Goal: Book appointment/travel/reservation

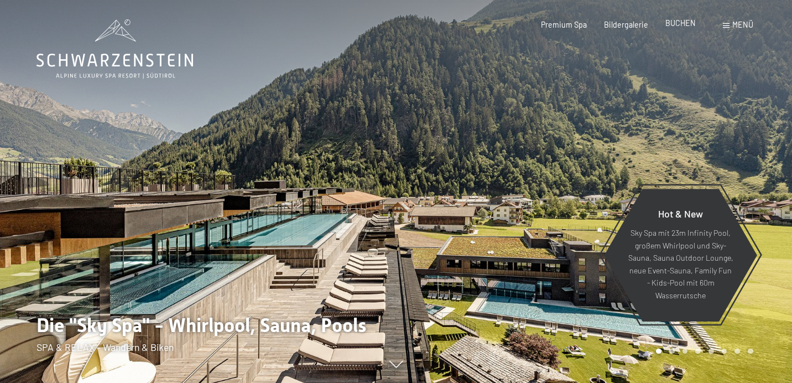
click at [680, 25] on span "BUCHEN" at bounding box center [680, 22] width 30 height 9
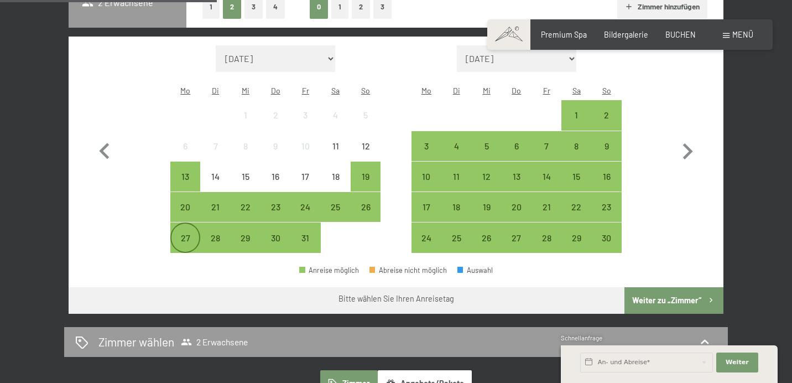
click at [186, 233] on div "27" at bounding box center [185, 247] width 28 height 28
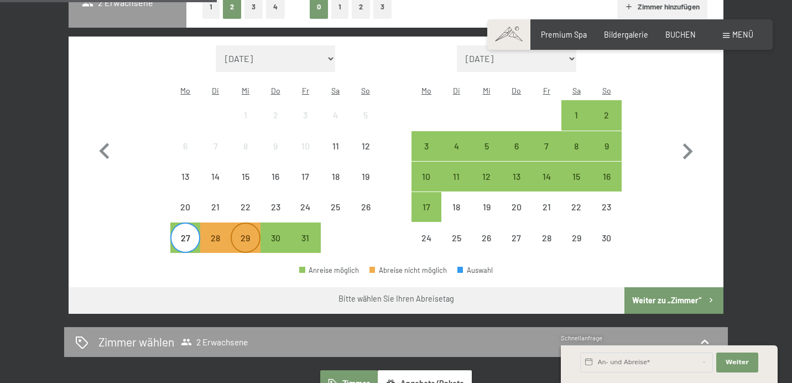
click at [254, 233] on div "29" at bounding box center [246, 247] width 28 height 28
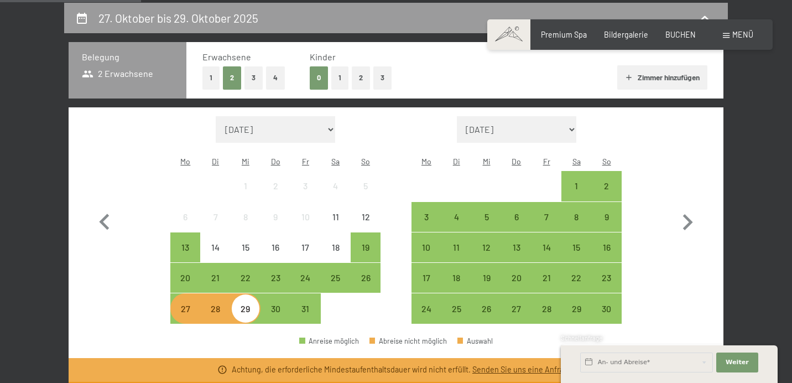
scroll to position [209, 0]
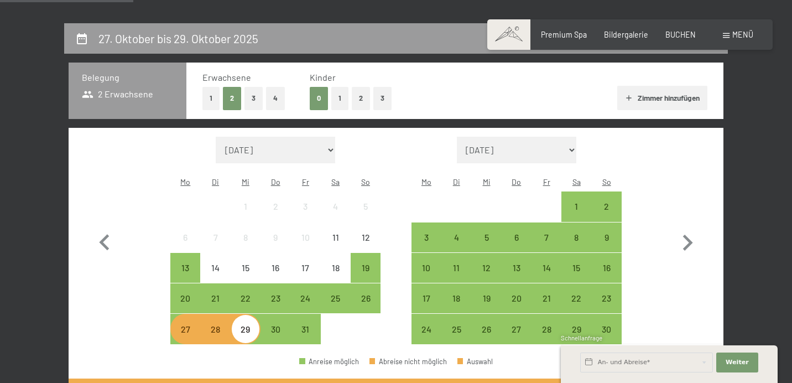
click at [362, 99] on button "2" at bounding box center [361, 98] width 18 height 23
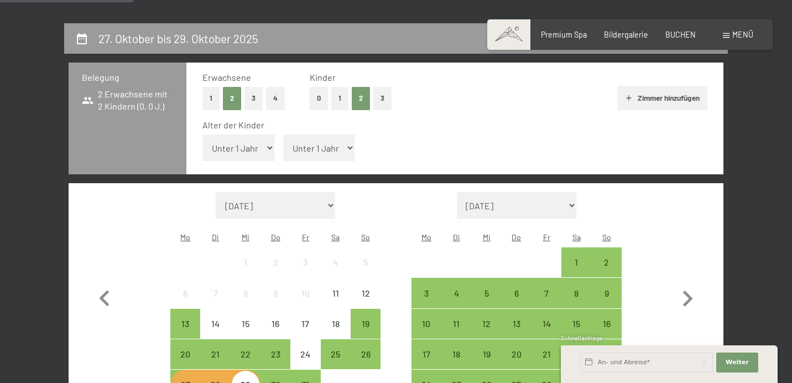
select select "12"
select select "9"
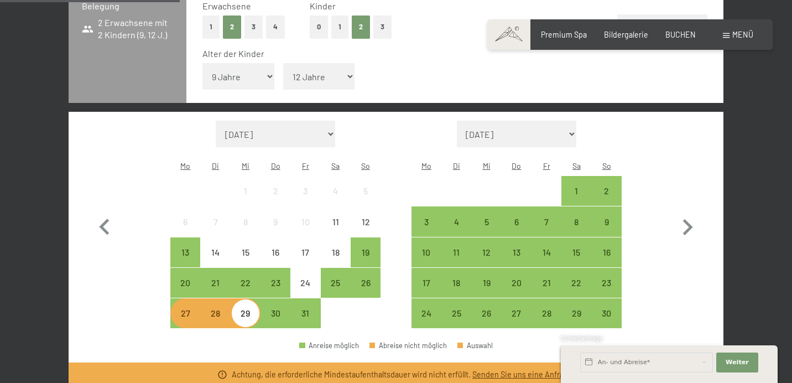
scroll to position [414, 0]
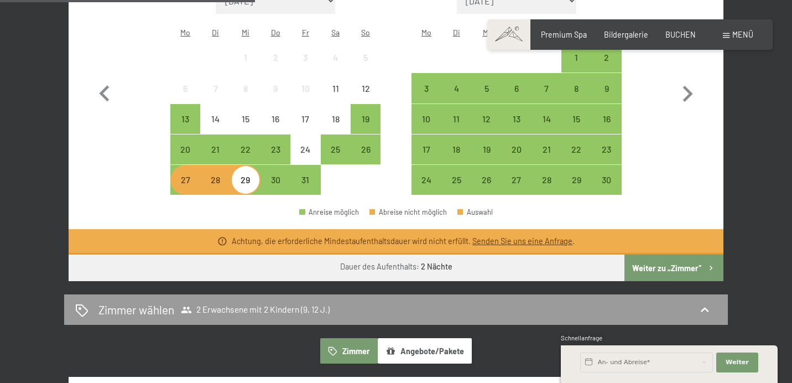
click at [693, 254] on button "Weiter zu „Zimmer“" at bounding box center [673, 267] width 99 height 27
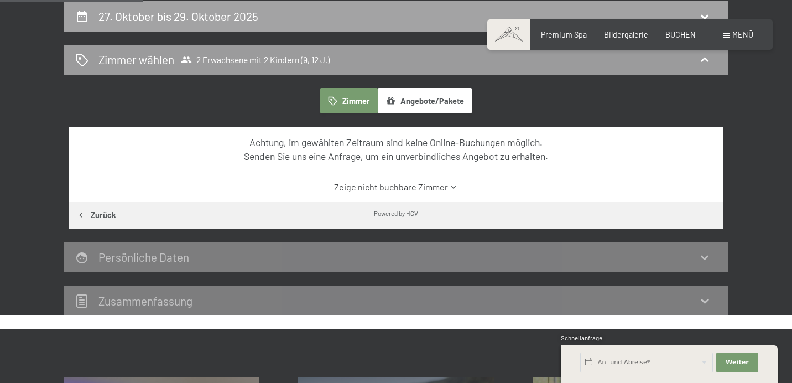
click at [101, 8] on div "27. Oktober bis 29. Oktober 2025" at bounding box center [180, 16] width 164 height 16
select select "9"
select select "12"
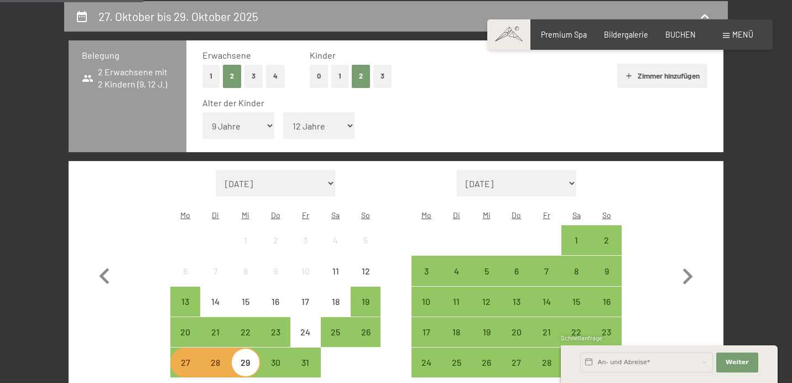
click at [218, 358] on div "28" at bounding box center [215, 372] width 28 height 28
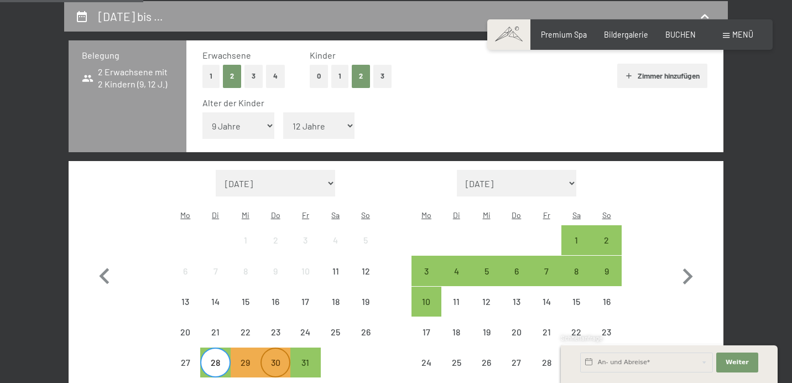
click at [272, 358] on div "30" at bounding box center [276, 372] width 28 height 28
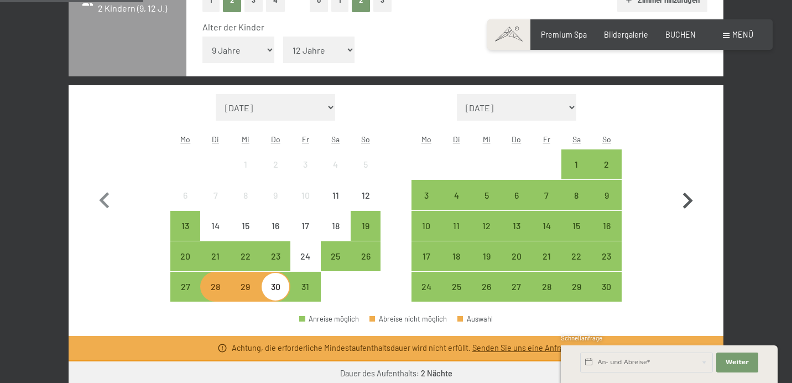
scroll to position [372, 0]
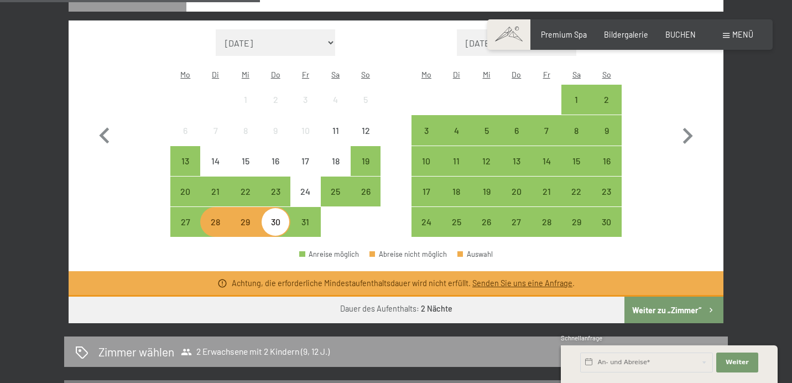
click at [690, 296] on button "Weiter zu „Zimmer“" at bounding box center [673, 309] width 99 height 27
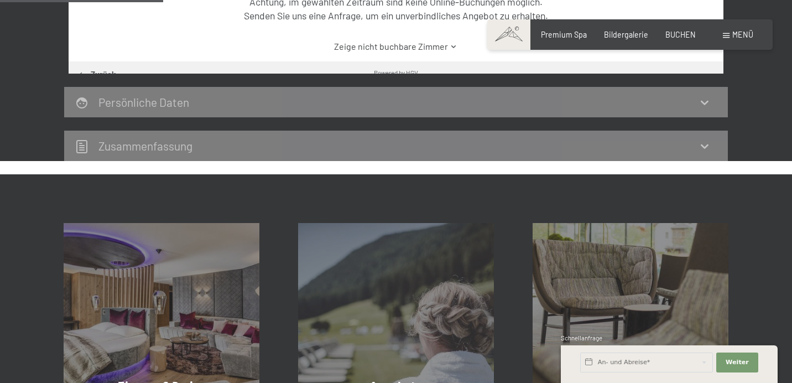
scroll to position [231, 0]
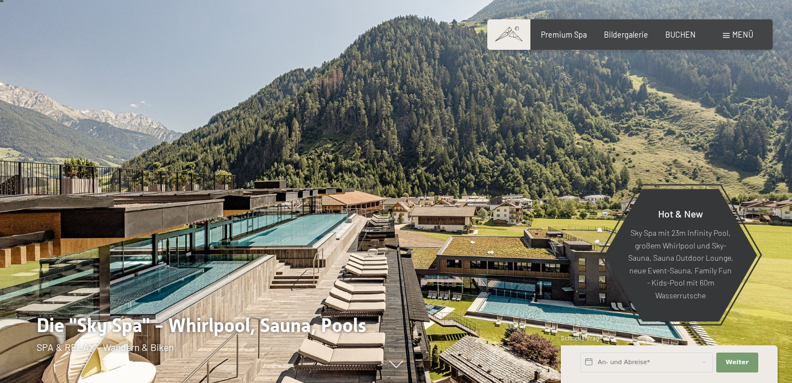
click at [691, 35] on span "BUCHEN" at bounding box center [680, 34] width 30 height 9
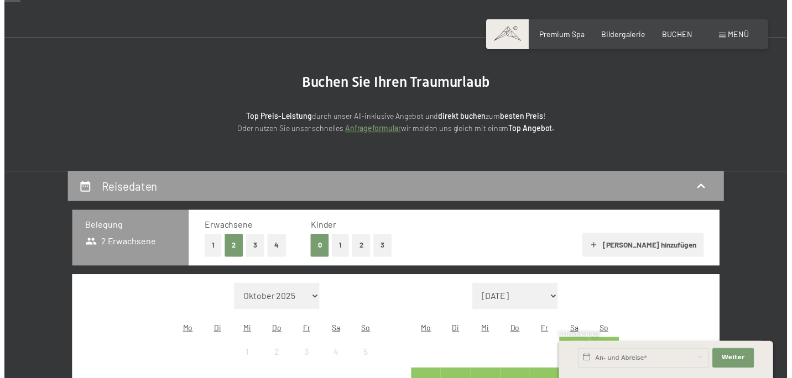
scroll to position [52, 0]
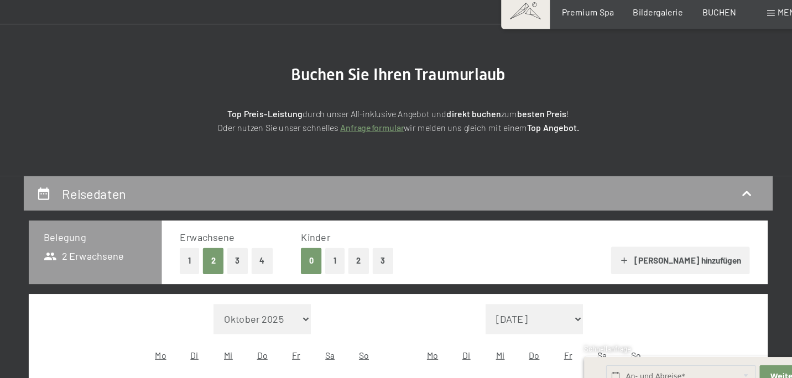
click at [352, 244] on button "2" at bounding box center [361, 255] width 18 height 23
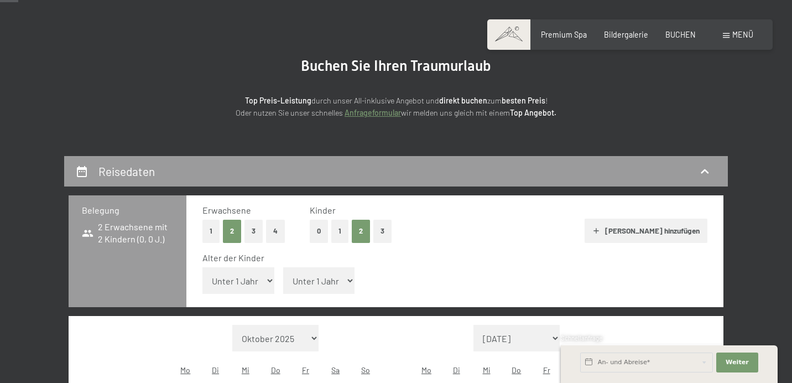
scroll to position [102, 0]
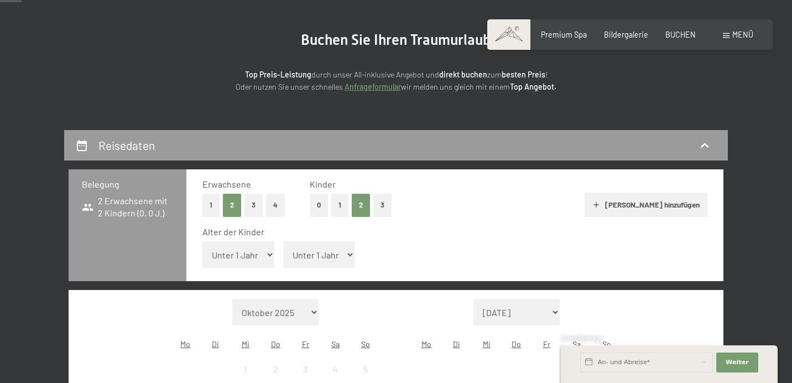
select select "12"
select select "9"
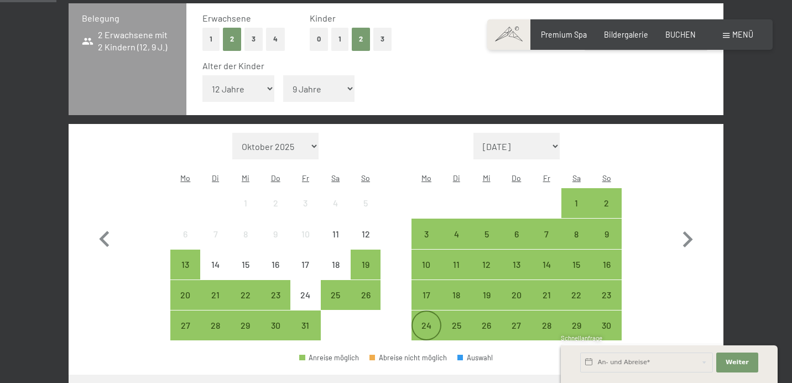
scroll to position [268, 0]
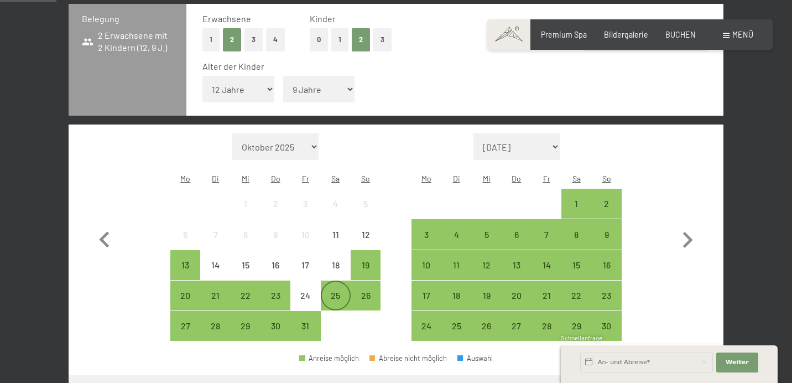
click at [337, 291] on div "25" at bounding box center [336, 305] width 28 height 28
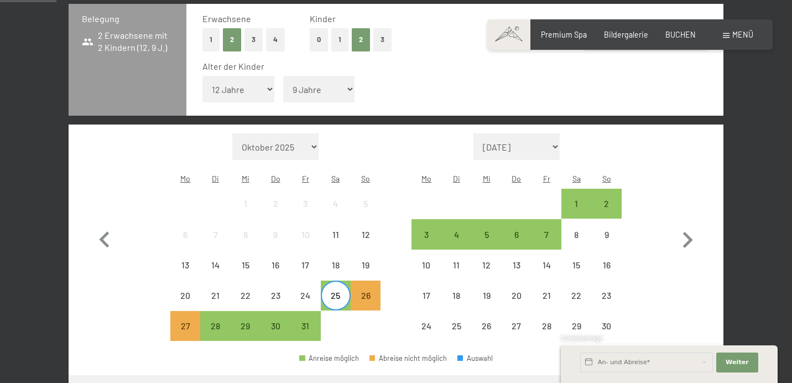
click at [343, 291] on div "25" at bounding box center [336, 305] width 28 height 28
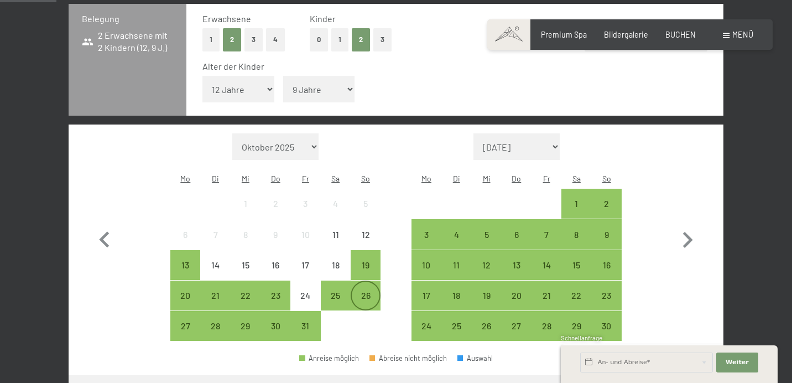
click at [363, 291] on div "26" at bounding box center [366, 305] width 28 height 28
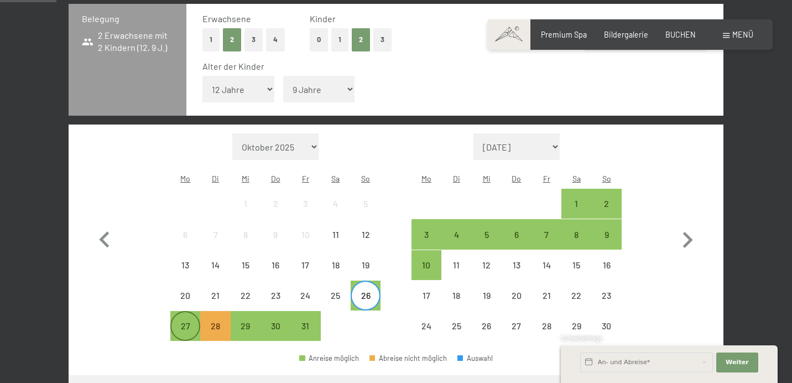
click at [179, 321] on div "27" at bounding box center [185, 335] width 28 height 28
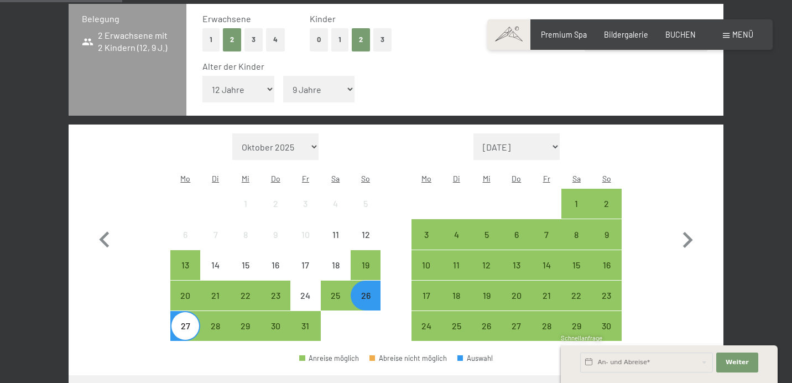
scroll to position [347, 0]
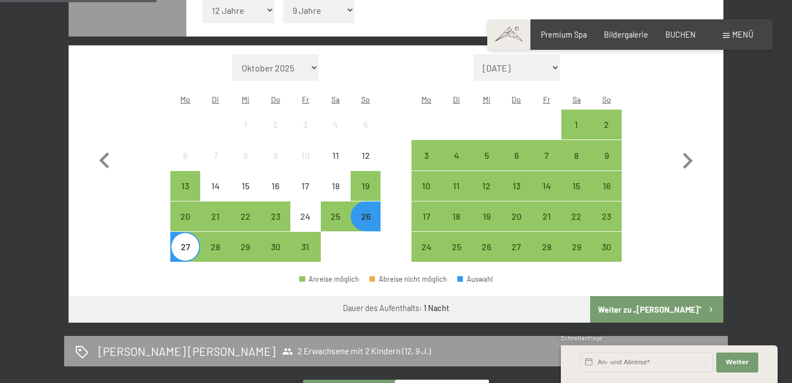
click at [649, 296] on button "Weiter zu „Zimmer“" at bounding box center [656, 309] width 133 height 27
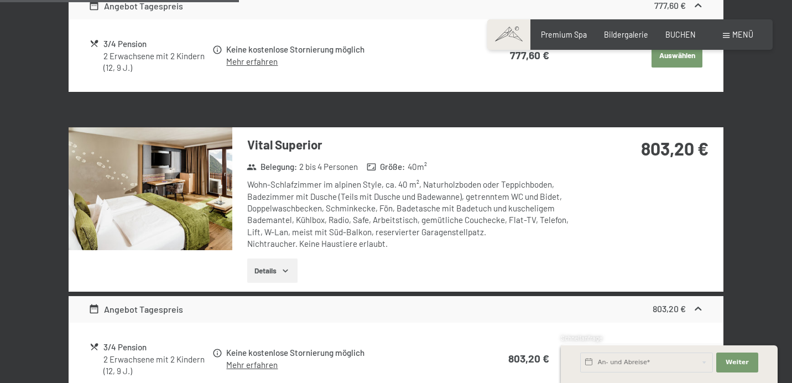
scroll to position [553, 0]
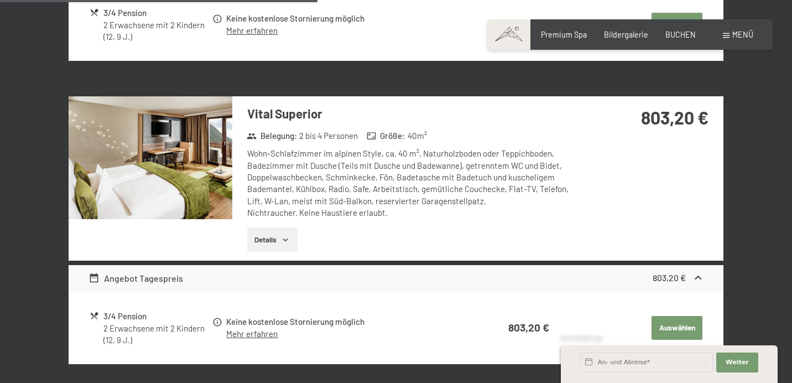
click at [286, 237] on icon "button" at bounding box center [285, 239] width 9 height 9
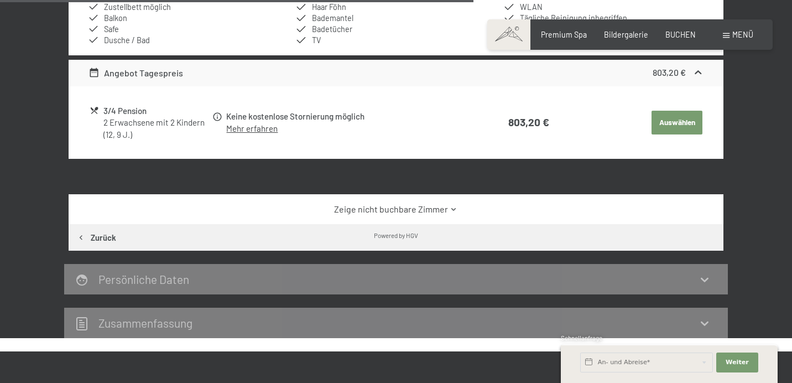
scroll to position [920, 0]
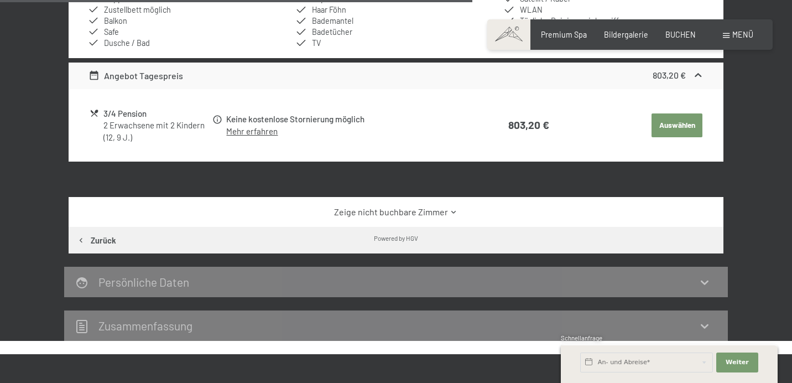
click at [404, 211] on div "Zeige nicht buchbare Zimmer" at bounding box center [396, 212] width 655 height 30
click at [404, 206] on link "Zeige nicht buchbare Zimmer" at bounding box center [395, 212] width 615 height 12
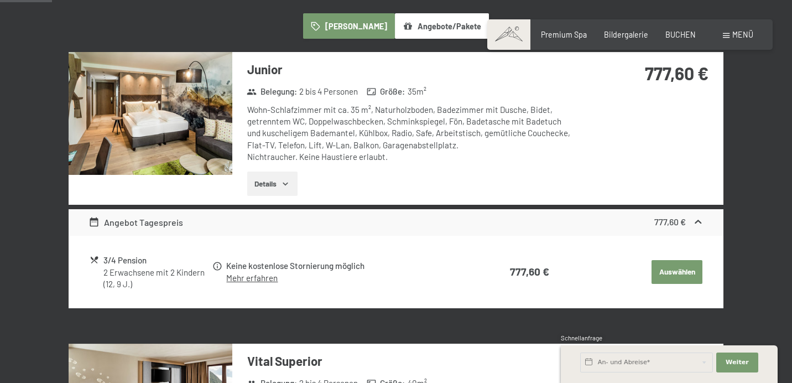
scroll to position [197, 0]
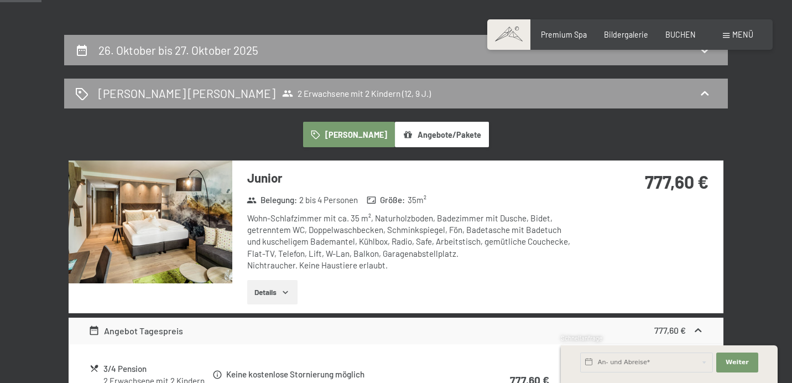
click at [180, 239] on img at bounding box center [151, 221] width 164 height 123
click at [0, 0] on button "button" at bounding box center [0, 0] width 0 height 0
click at [272, 292] on button "Details" at bounding box center [272, 292] width 50 height 24
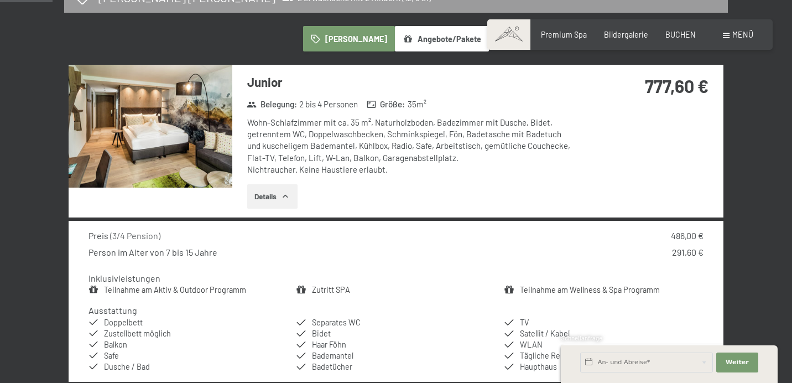
scroll to position [340, 0]
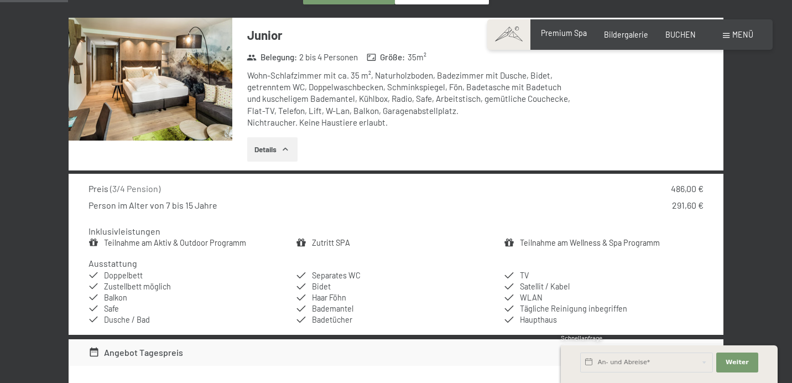
click at [580, 32] on span "Premium Spa" at bounding box center [564, 32] width 46 height 9
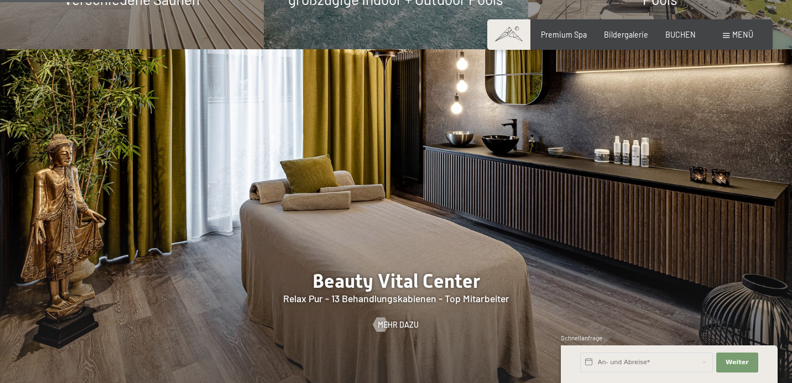
scroll to position [1087, 0]
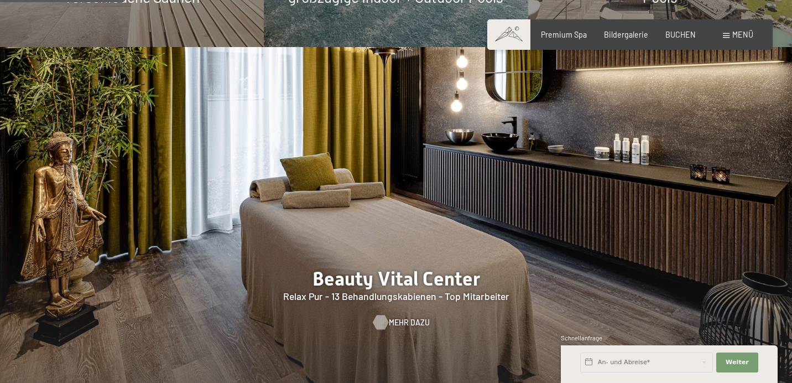
click at [414, 317] on span "Mehr dazu" at bounding box center [409, 322] width 41 height 11
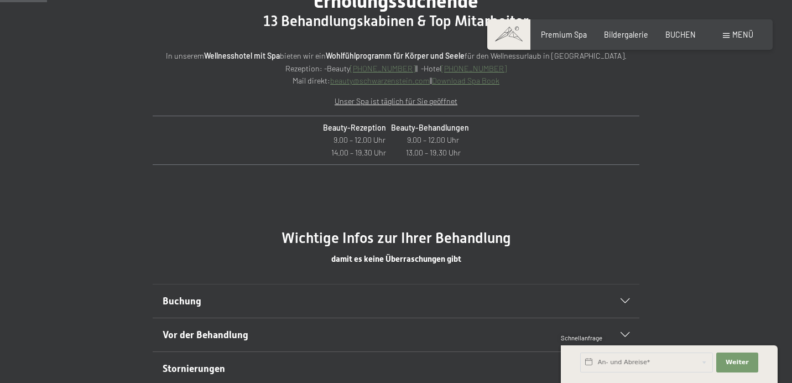
scroll to position [652, 0]
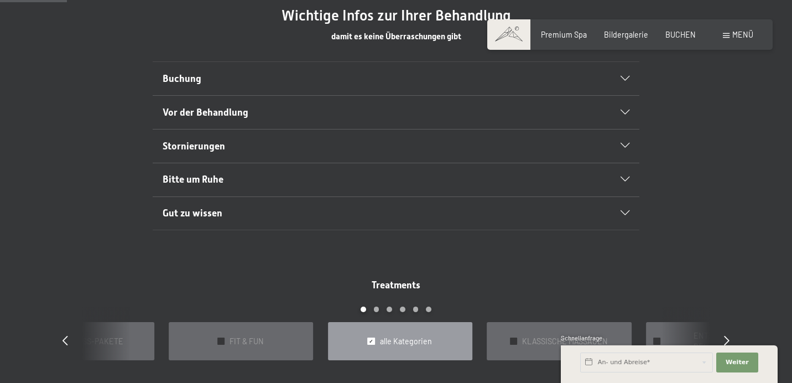
click at [380, 79] on h2 "Buchung" at bounding box center [373, 79] width 420 height 14
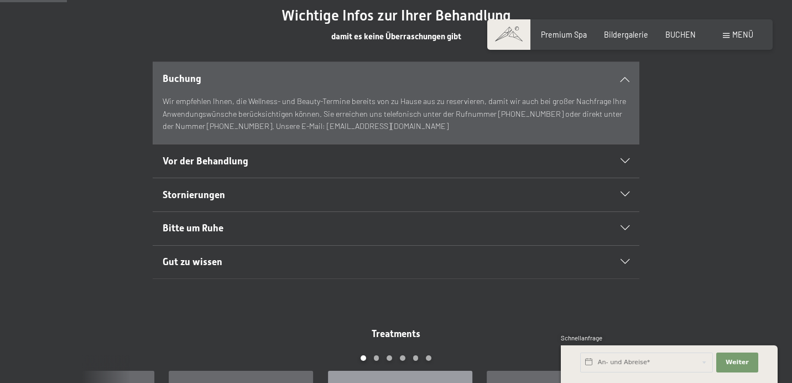
click at [203, 159] on span "Vor der Behandlung" at bounding box center [206, 160] width 86 height 11
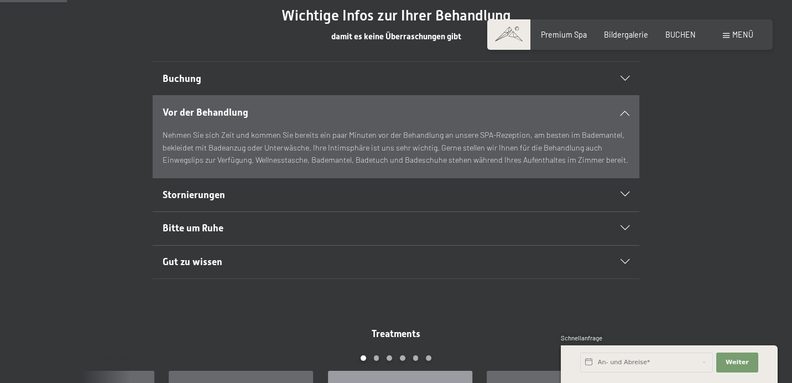
click at [200, 225] on span "Bitte um Ruhe" at bounding box center [193, 227] width 61 height 11
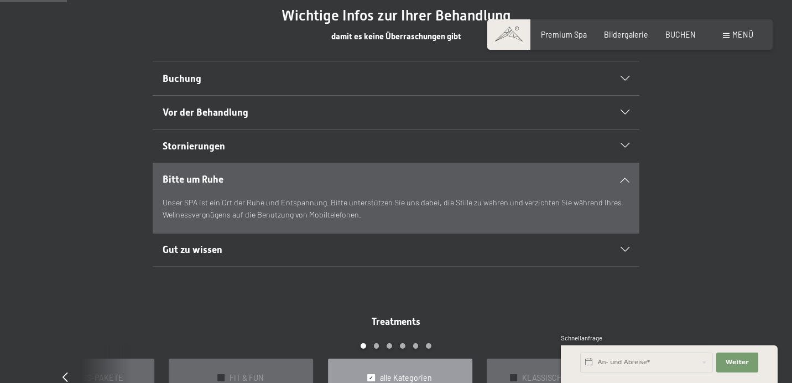
click at [198, 248] on span "Gut zu wissen" at bounding box center [193, 249] width 60 height 11
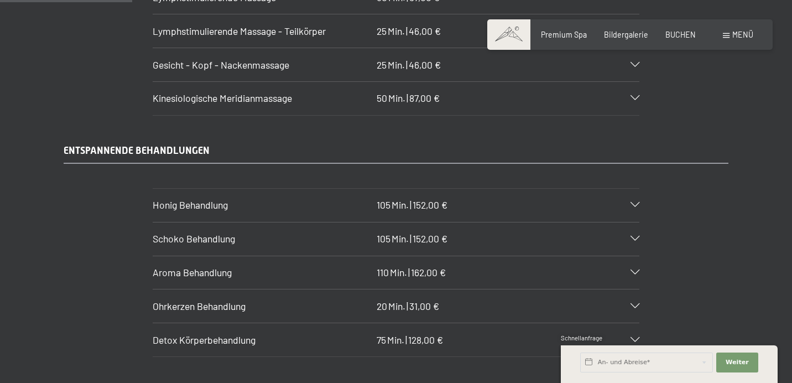
scroll to position [1327, 0]
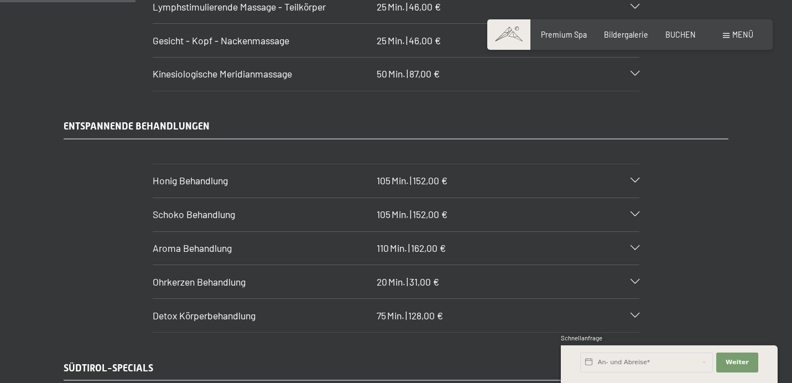
click at [216, 275] on span "Ohrkerzen Behandlung" at bounding box center [199, 281] width 93 height 12
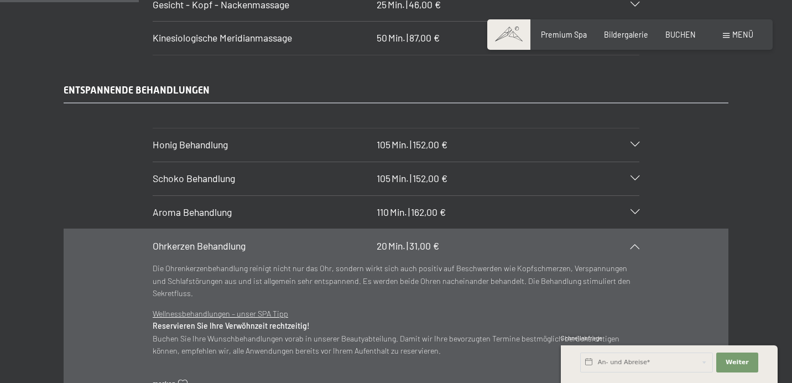
scroll to position [1504, 0]
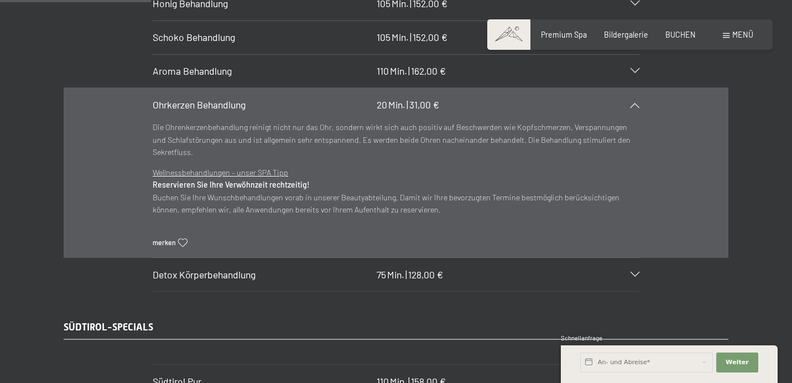
click at [239, 268] on span "Detox Körperbehandlung" at bounding box center [204, 274] width 103 height 12
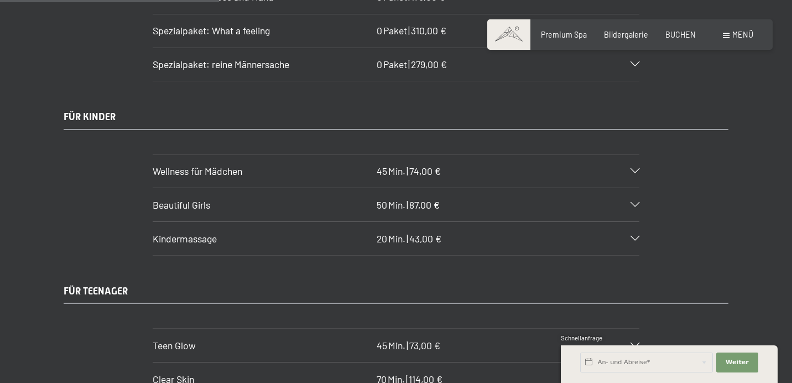
scroll to position [2272, 0]
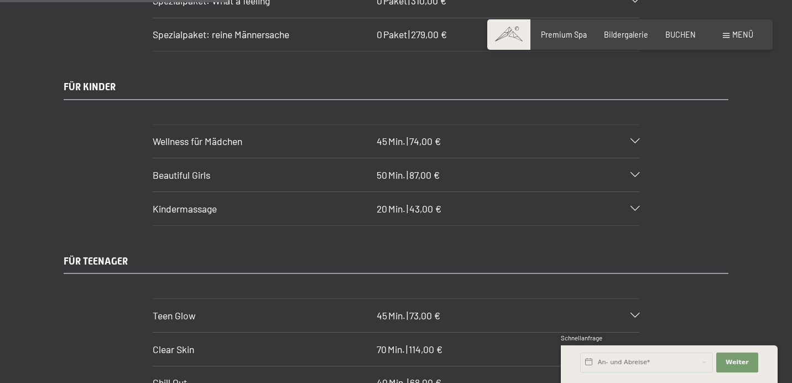
click at [189, 202] on span "Kindermassage" at bounding box center [185, 208] width 64 height 12
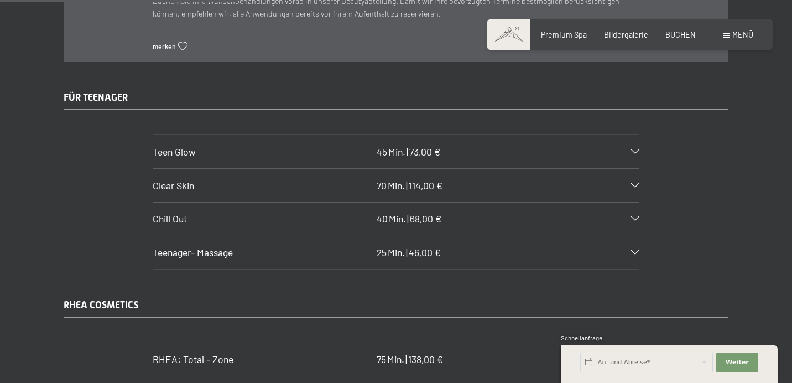
scroll to position [2442, 0]
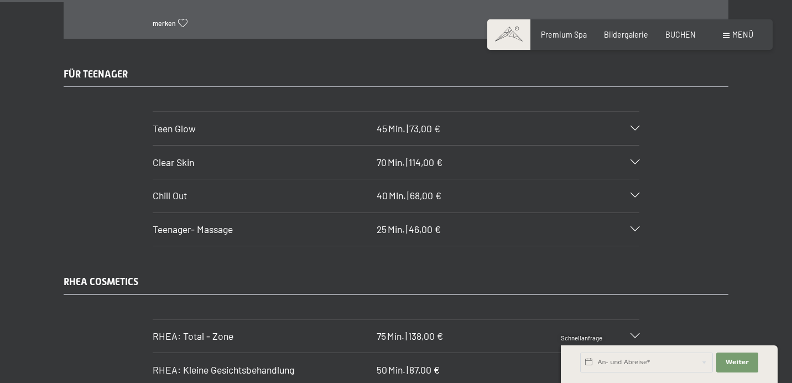
click at [201, 223] on span "Teenager- Massage" at bounding box center [193, 229] width 80 height 12
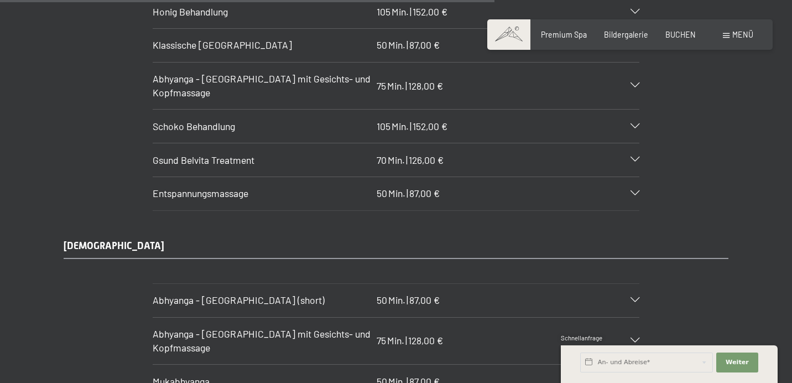
scroll to position [4904, 0]
click at [619, 359] on input "text" at bounding box center [646, 362] width 133 height 20
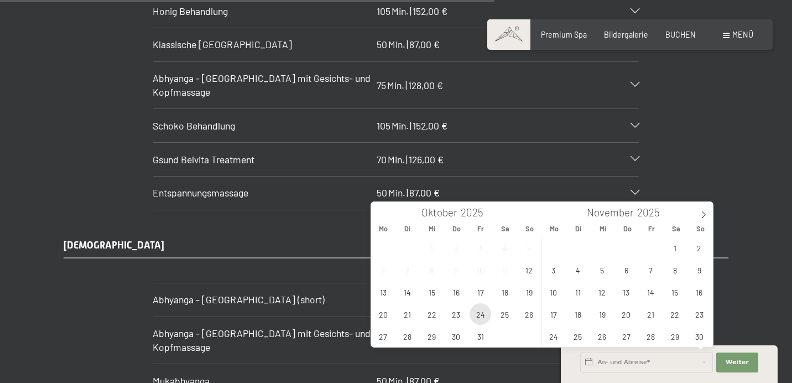
click at [487, 312] on span "24" at bounding box center [480, 314] width 22 height 22
click at [511, 313] on span "25" at bounding box center [505, 314] width 22 height 22
type input "Fr. 24.10.2025 - Sa. 25.10.2025"
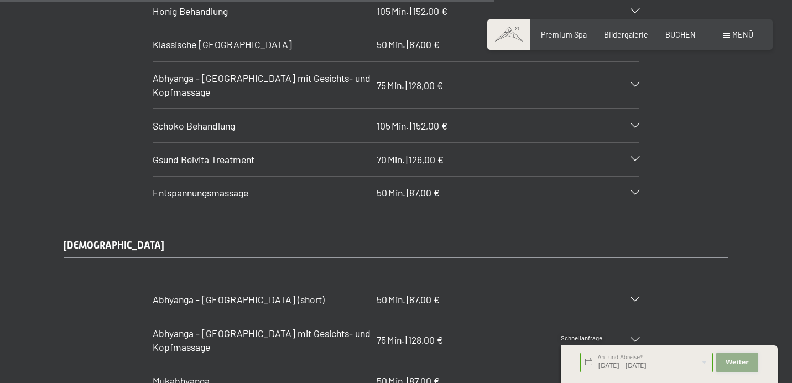
click at [728, 358] on span "Weiter" at bounding box center [737, 362] width 23 height 9
